Goal: Find specific page/section: Find specific page/section

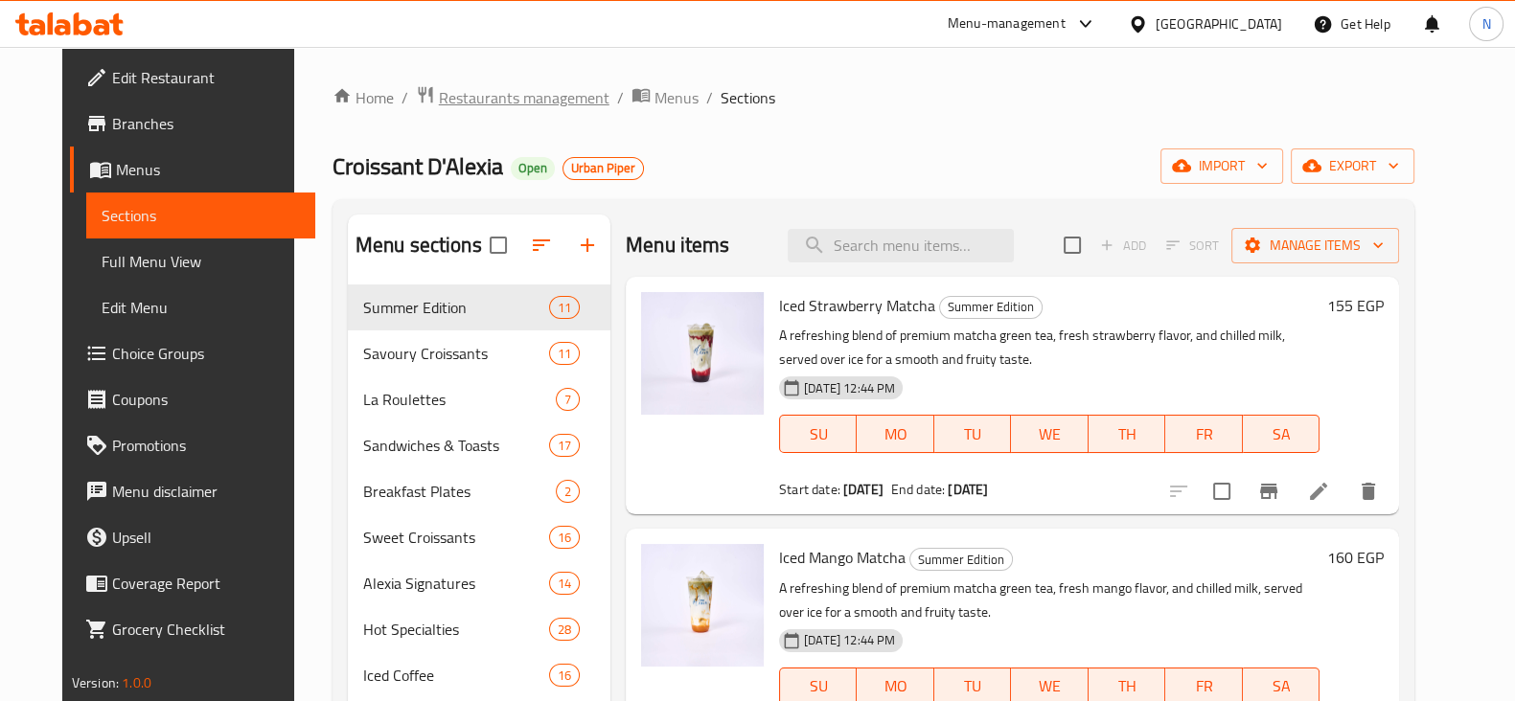
click at [469, 104] on span "Restaurants management" at bounding box center [524, 97] width 171 height 23
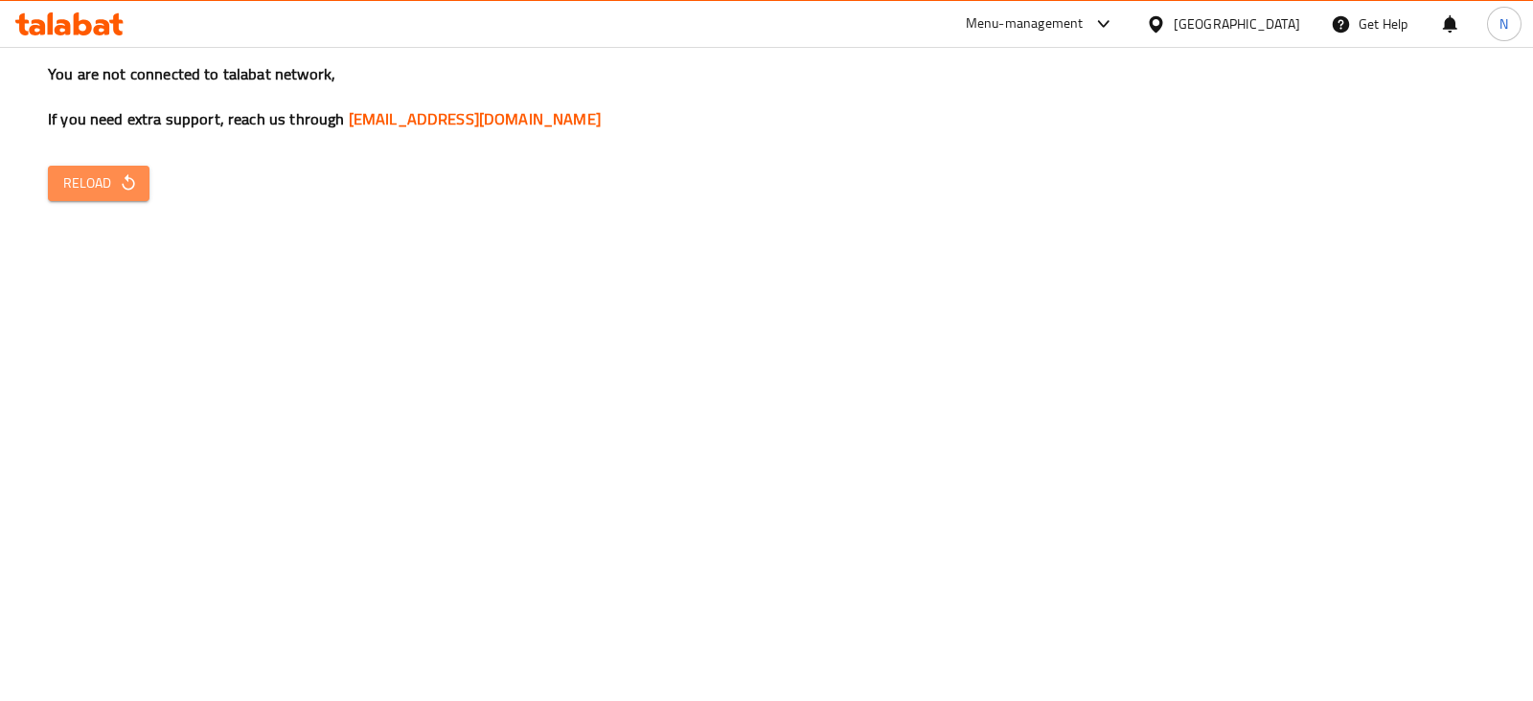
click at [138, 173] on button "Reload" at bounding box center [99, 183] width 102 height 35
click at [115, 181] on span "Reload" at bounding box center [98, 183] width 71 height 24
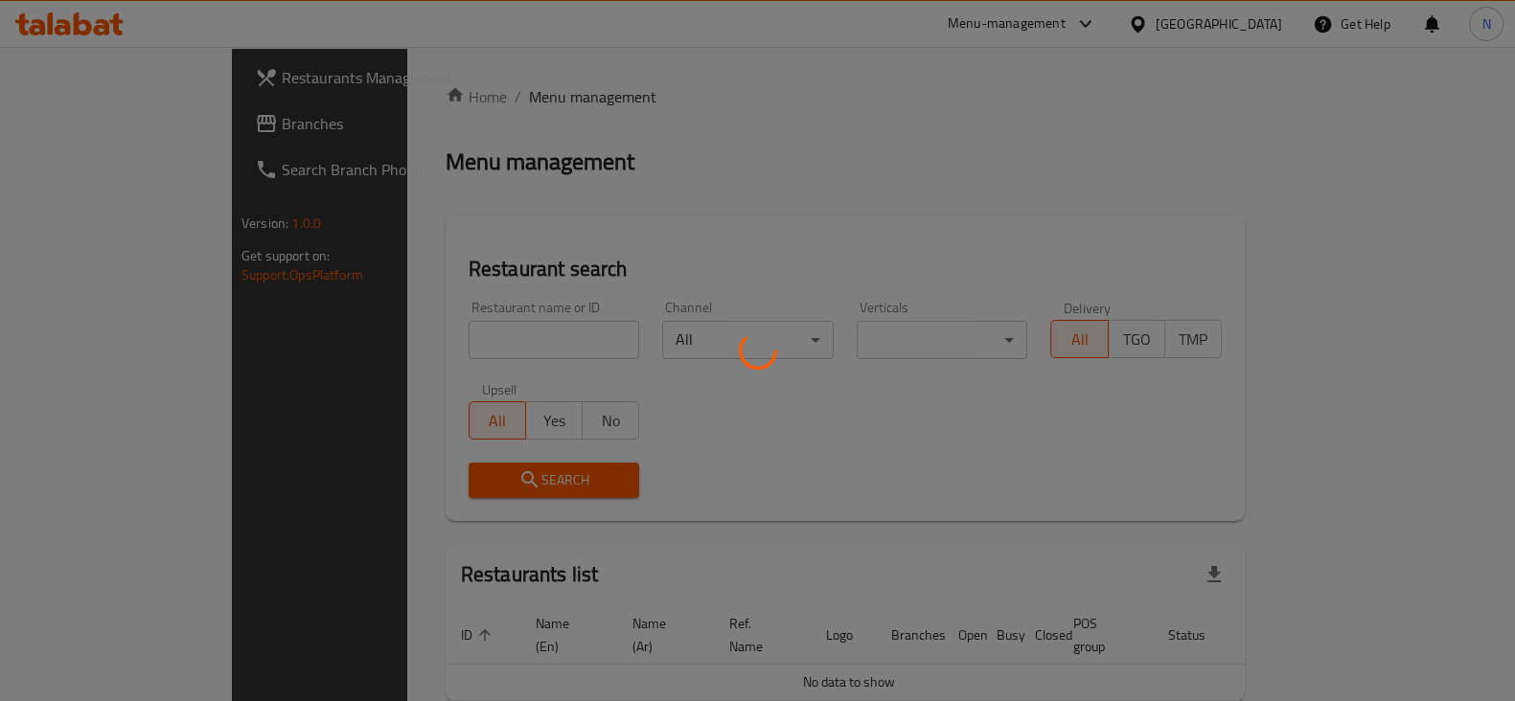
click at [452, 333] on div at bounding box center [757, 350] width 1515 height 701
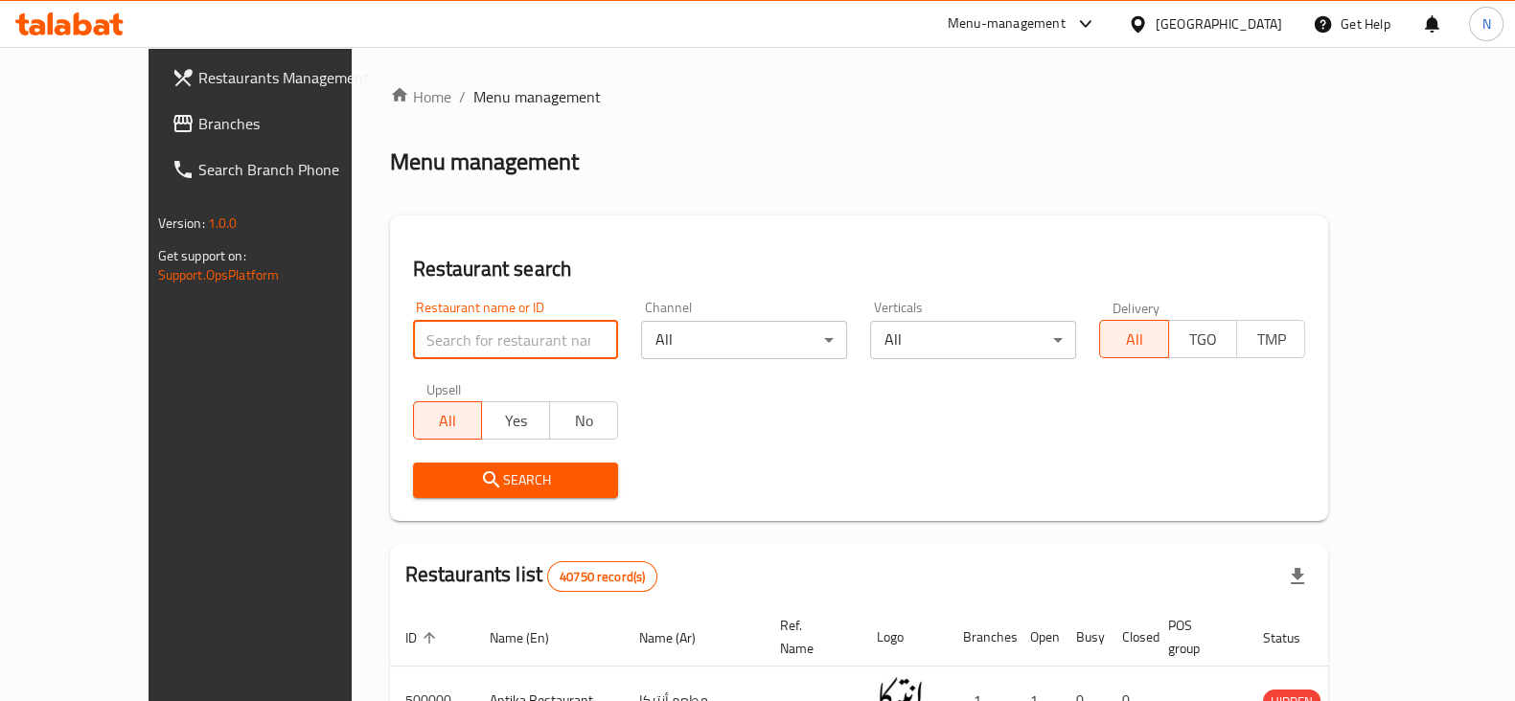
click at [452, 333] on input "search" at bounding box center [516, 340] width 206 height 38
type input "624060"
click button "Search" at bounding box center [516, 480] width 206 height 35
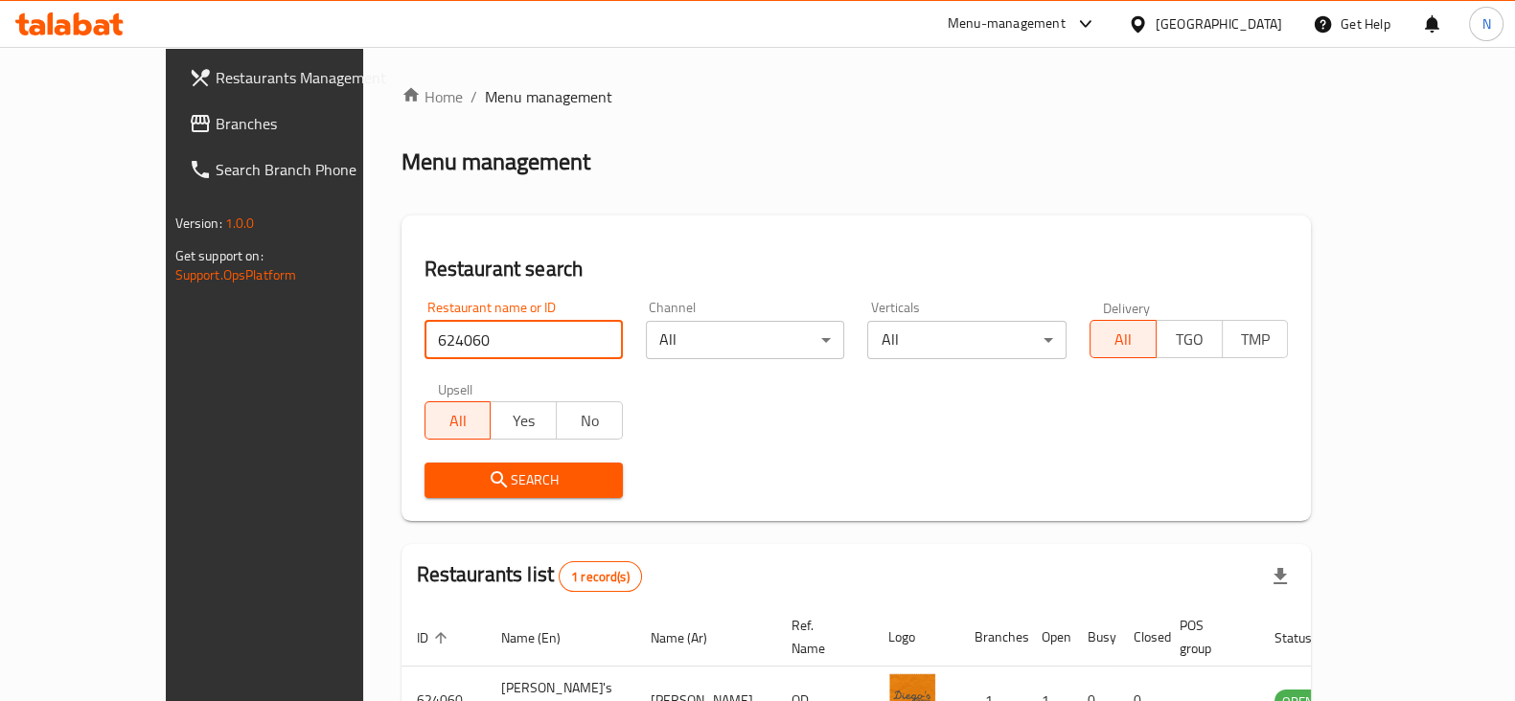
scroll to position [115, 0]
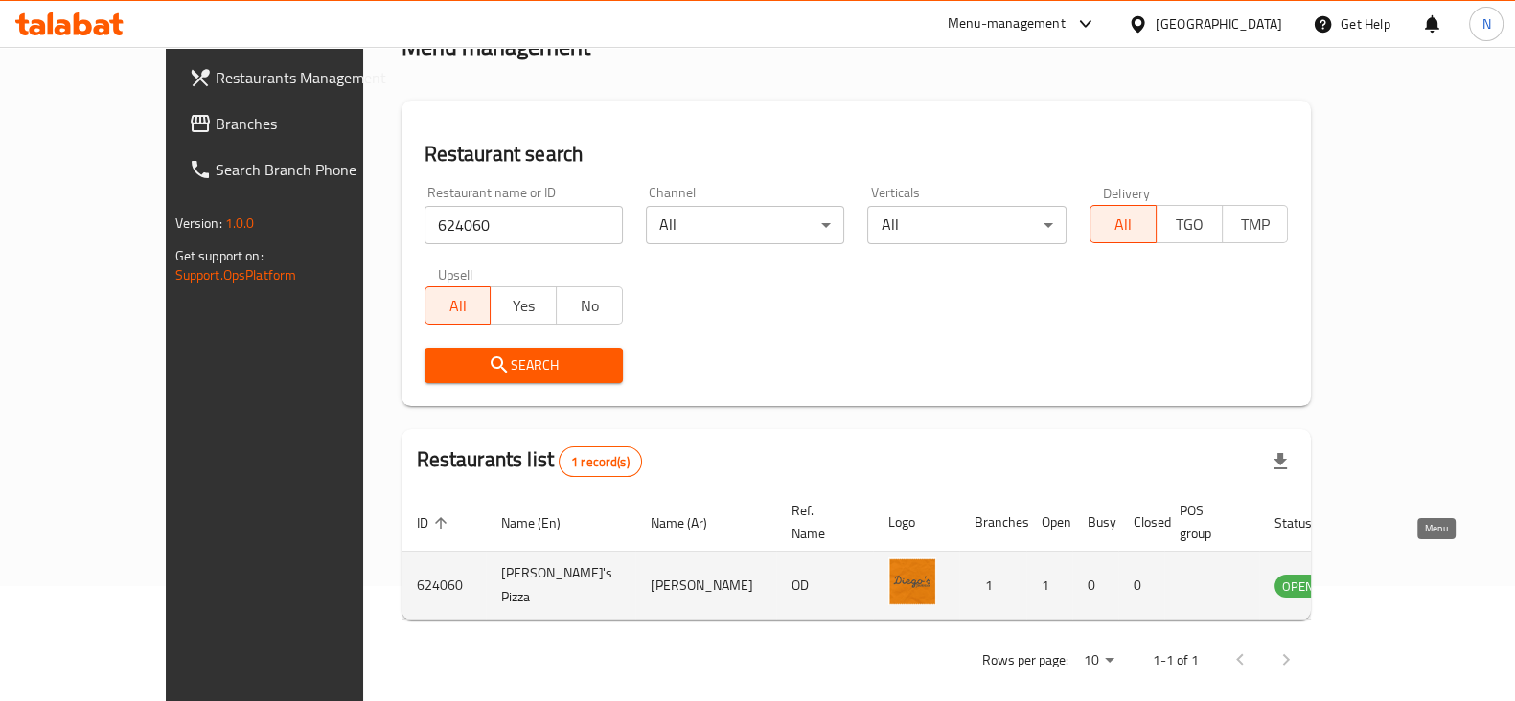
click at [1397, 579] on icon "enhanced table" at bounding box center [1386, 587] width 21 height 16
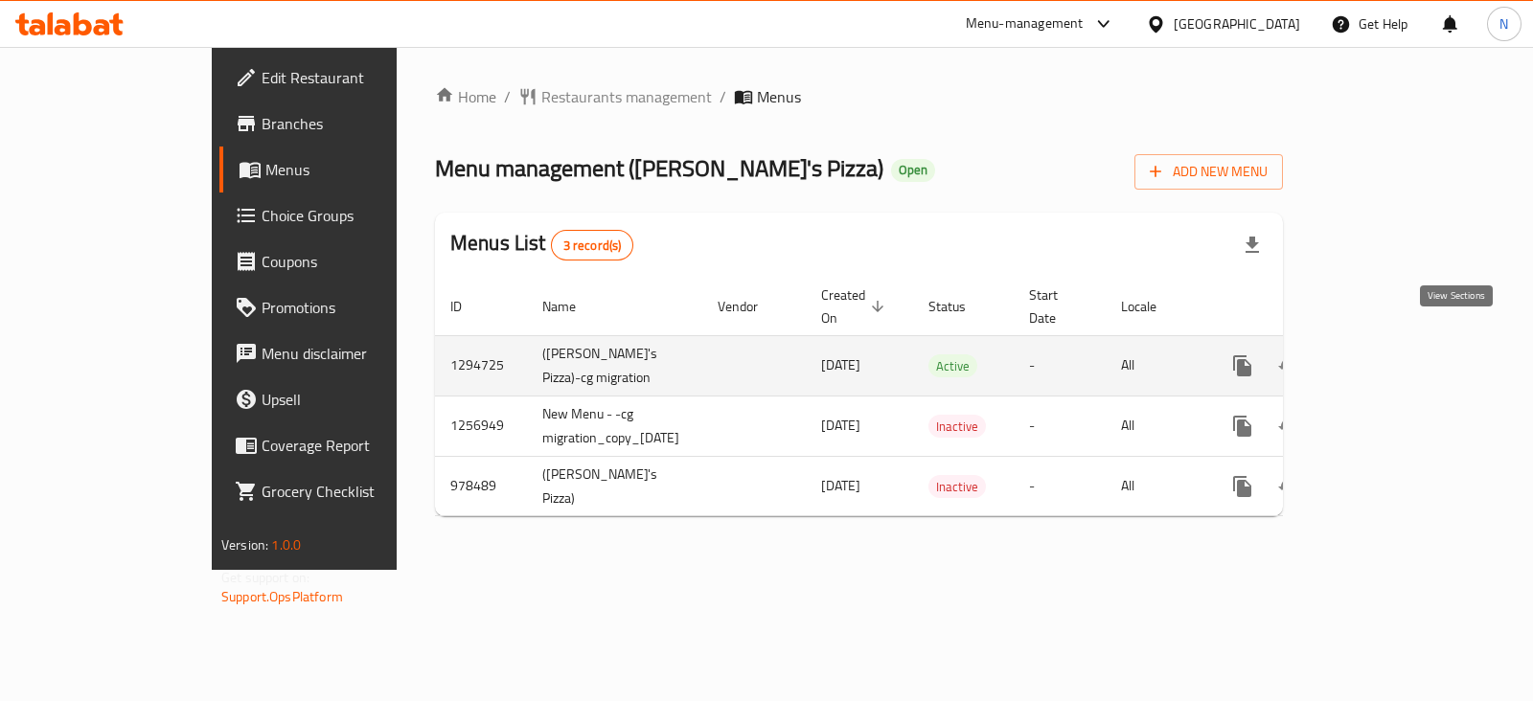
click at [1389, 357] on icon "enhanced table" at bounding box center [1380, 365] width 17 height 17
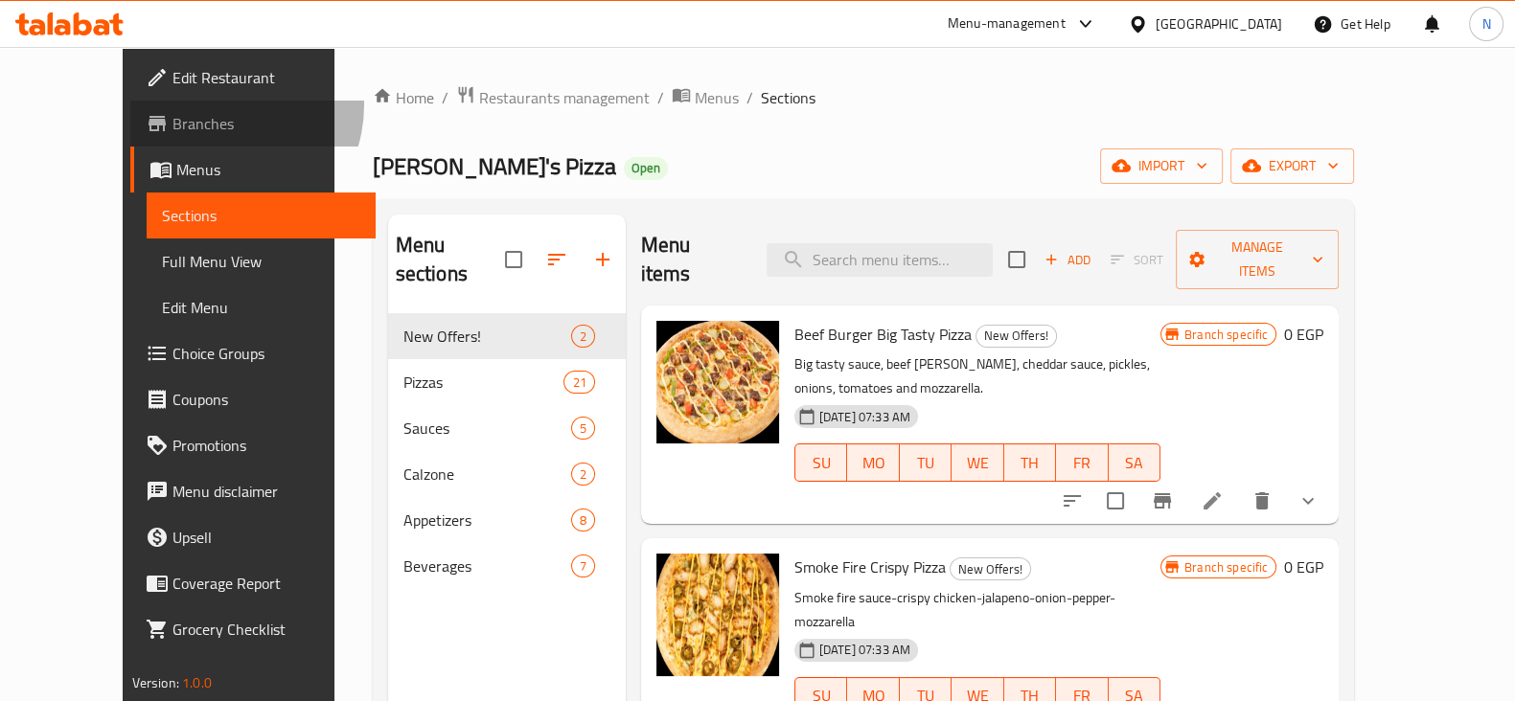
click at [130, 104] on link "Branches" at bounding box center [252, 124] width 245 height 46
